Goal: Complete application form: Complete application form

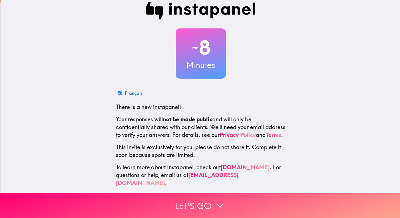
scroll to position [14, 0]
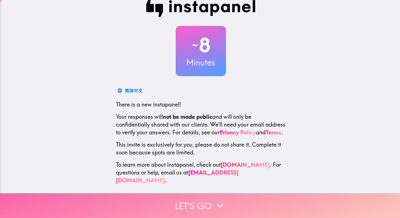
click at [193, 201] on button "Let's go" at bounding box center [200, 205] width 400 height 25
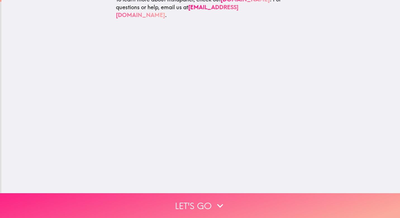
scroll to position [0, 0]
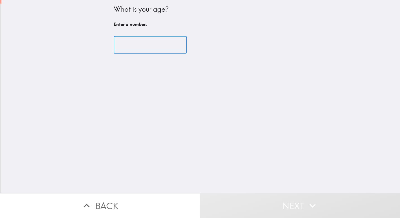
click at [118, 40] on input "number" at bounding box center [150, 44] width 73 height 17
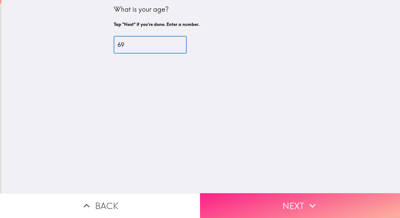
type input "69"
click at [287, 200] on button "Next" at bounding box center [300, 205] width 200 height 25
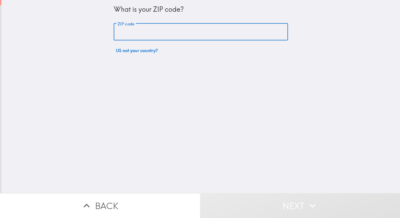
click at [127, 28] on input "ZIP code" at bounding box center [201, 31] width 174 height 17
type input "43612"
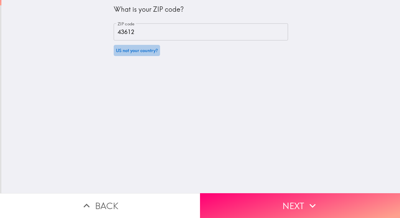
click at [126, 55] on button "US not your country?" at bounding box center [137, 50] width 46 height 11
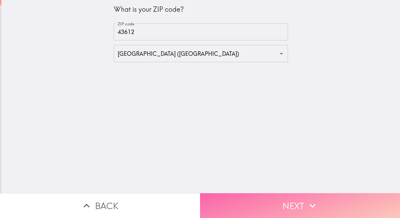
click at [261, 204] on button "Next" at bounding box center [300, 205] width 200 height 25
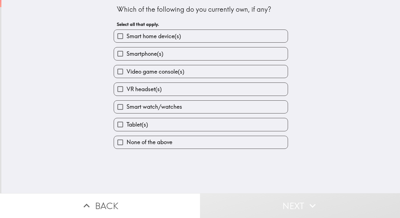
click at [155, 140] on span "None of the above" at bounding box center [149, 142] width 46 height 8
click at [126, 140] on input "None of the above" at bounding box center [120, 142] width 13 height 13
checkbox input "true"
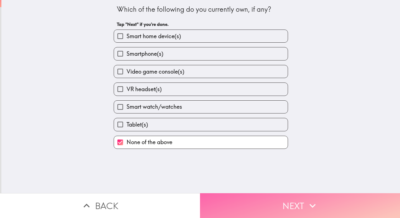
click at [283, 203] on button "Next" at bounding box center [300, 205] width 200 height 25
